Goal: Task Accomplishment & Management: Manage account settings

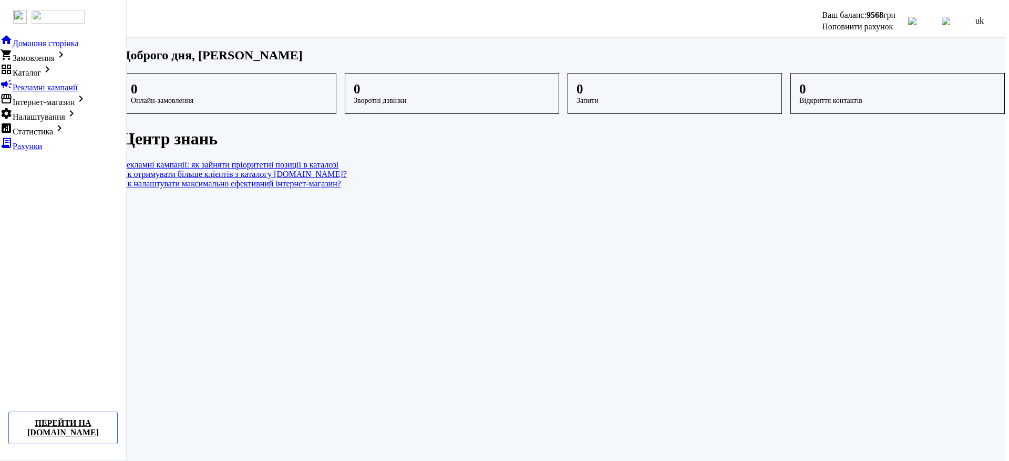
click at [57, 121] on span "Налаштування" at bounding box center [39, 116] width 53 height 9
click at [65, 121] on span "Налаштування" at bounding box center [39, 116] width 53 height 9
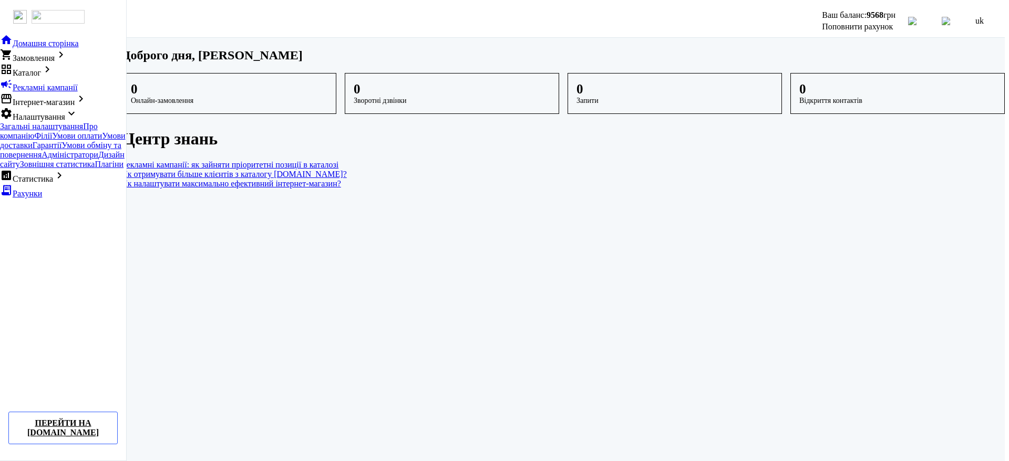
click at [65, 140] on span "Про компанію" at bounding box center [49, 131] width 98 height 18
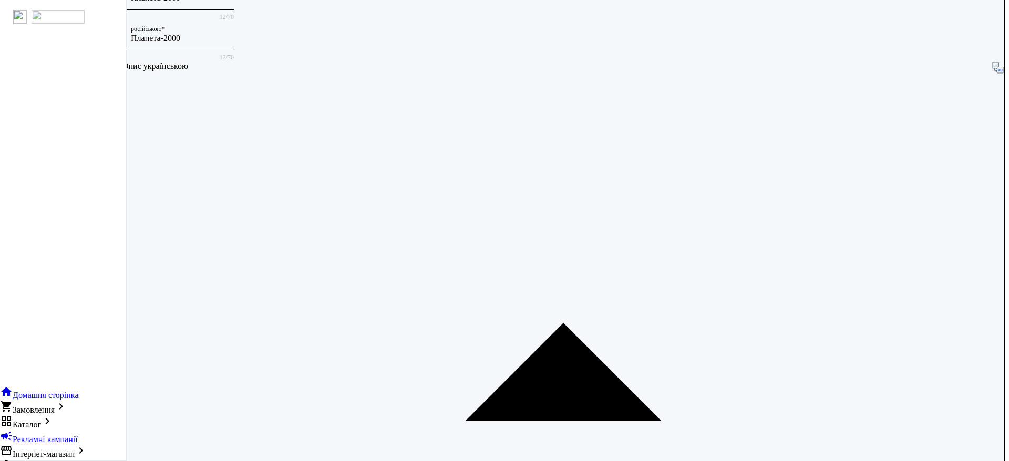
scroll to position [171, 0]
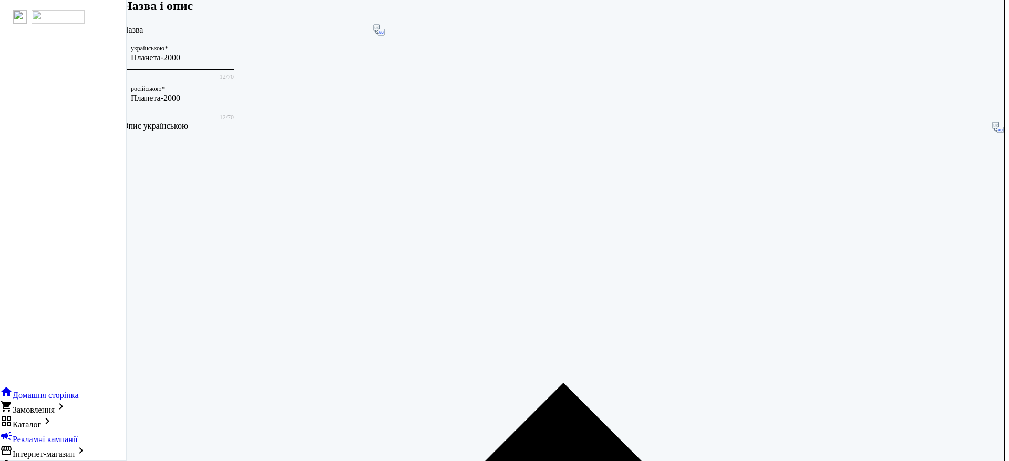
scroll to position [171, 0]
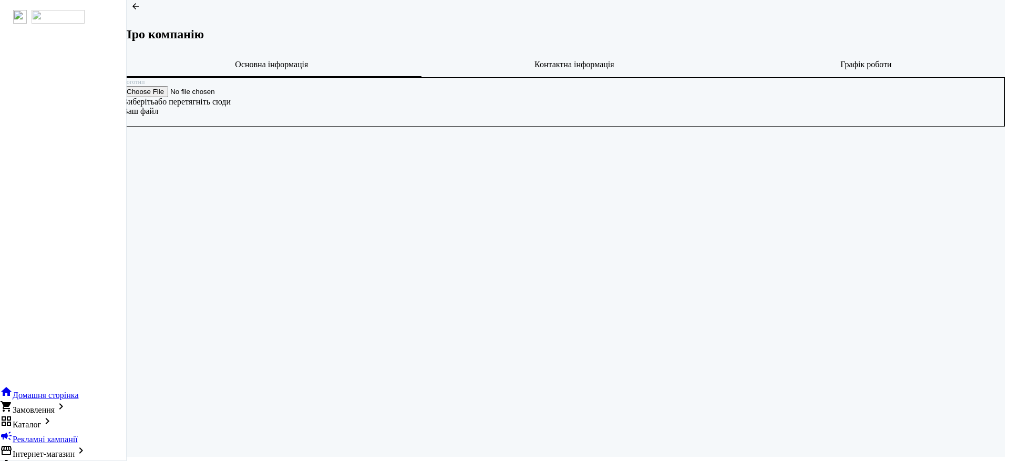
scroll to position [34, 0]
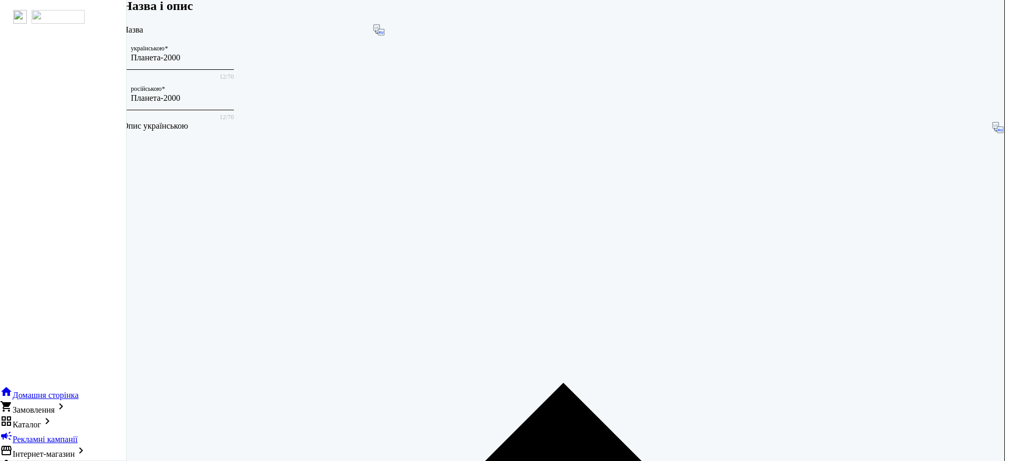
scroll to position [271, 0]
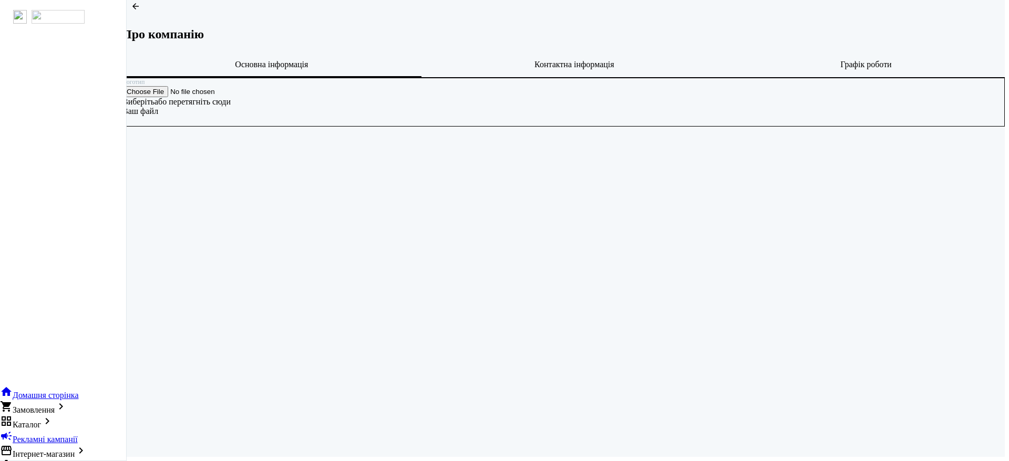
scroll to position [34, 0]
